Goal: Task Accomplishment & Management: Manage account settings

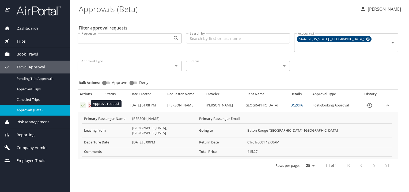
click at [81, 105] on icon "Approval table" at bounding box center [82, 105] width 5 height 5
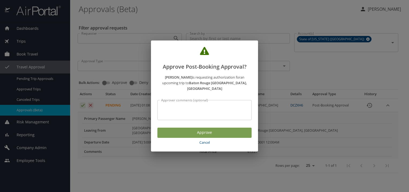
click at [185, 136] on span "Approve" at bounding box center [205, 132] width 86 height 7
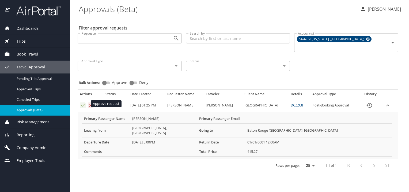
click at [81, 104] on icon "Approval table" at bounding box center [82, 105] width 5 height 5
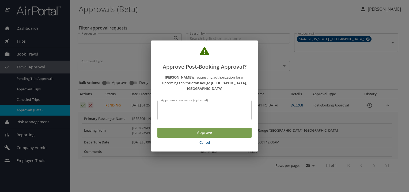
click at [197, 136] on span "Approve" at bounding box center [205, 132] width 86 height 7
